Goal: Task Accomplishment & Management: Use online tool/utility

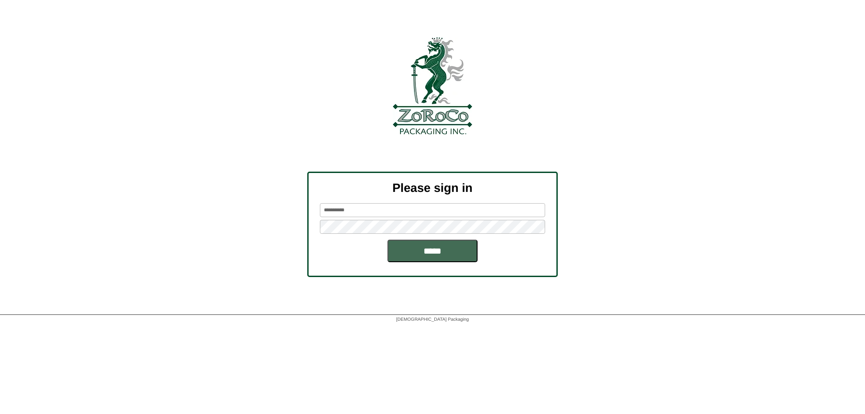
click at [408, 252] on input "*****" at bounding box center [432, 251] width 90 height 23
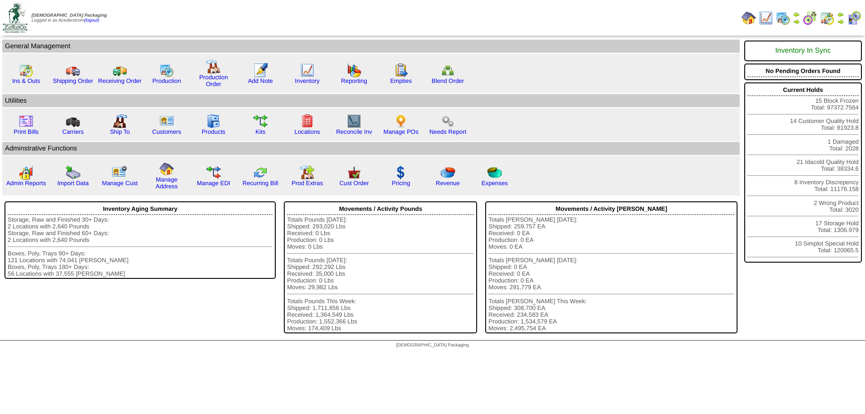
click at [843, 15] on img at bounding box center [840, 14] width 7 height 7
